Goal: Use online tool/utility: Utilize a website feature to perform a specific function

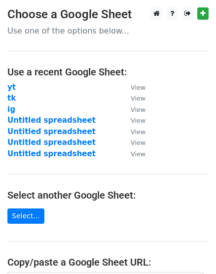
scroll to position [182, 0]
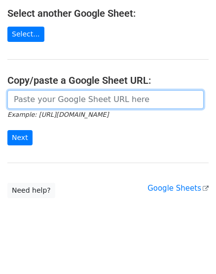
click at [68, 101] on input "url" at bounding box center [105, 99] width 196 height 19
paste input "[URL][DOMAIN_NAME]"
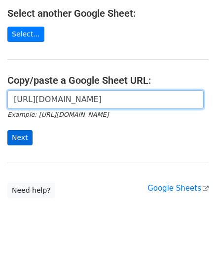
type input "[URL][DOMAIN_NAME]"
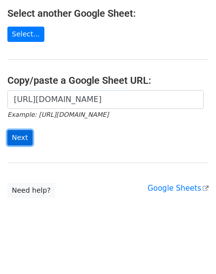
scroll to position [0, 0]
click at [26, 131] on input "Next" at bounding box center [19, 137] width 25 height 15
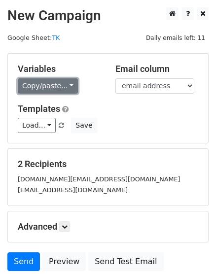
click at [63, 92] on link "Copy/paste..." at bounding box center [48, 85] width 60 height 15
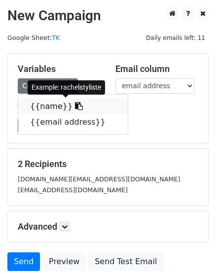
click at [54, 105] on link "{{name}}" at bounding box center [72, 107] width 109 height 16
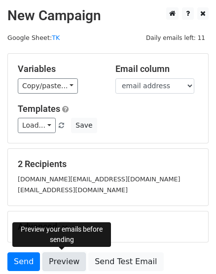
click at [67, 260] on link "Preview" at bounding box center [63, 261] width 43 height 19
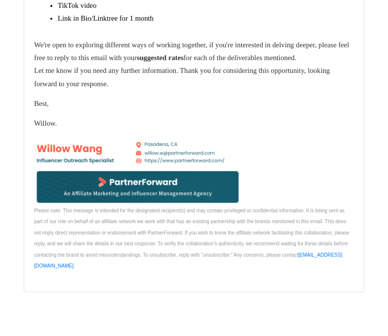
scroll to position [955, 0]
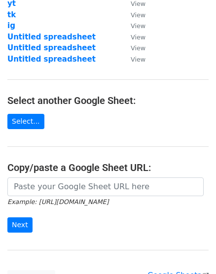
scroll to position [182, 0]
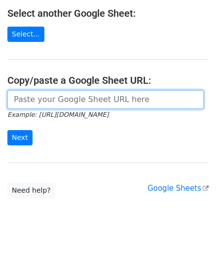
click at [40, 98] on input "url" at bounding box center [105, 99] width 196 height 19
paste input "https://docs.google.com/spreadsheets/d/1cvQheC24LUPbKQjEKgVChqDySmbl7RNShkZrbr7…"
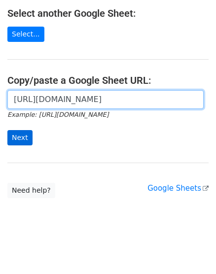
type input "https://docs.google.com/spreadsheets/d/1cvQheC24LUPbKQjEKgVChqDySmbl7RNShkZrbr7…"
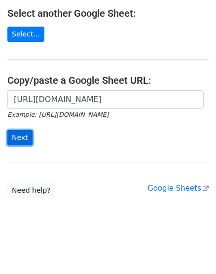
scroll to position [0, 0]
click at [29, 134] on input "Next" at bounding box center [19, 137] width 25 height 15
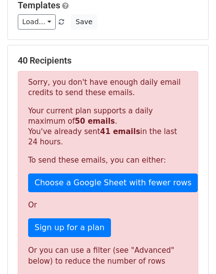
scroll to position [134, 0]
